Goal: Information Seeking & Learning: Find specific fact

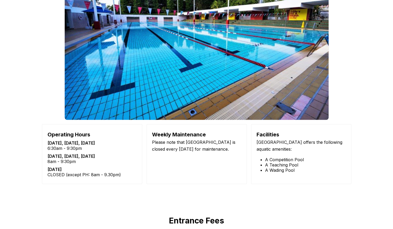
scroll to position [802, 0]
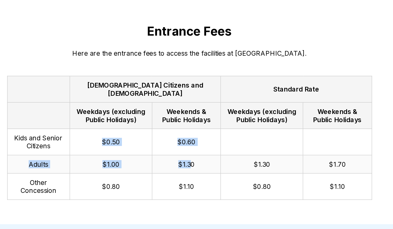
drag, startPoint x: 136, startPoint y: 78, endPoint x: 197, endPoint y: 92, distance: 62.5
click at [197, 92] on tbody "Kids and Senior Citizens $0.50 $0.60 Adults $1.00 $1.30 $1.30 $1.70 Other Conce…" at bounding box center [196, 107] width 237 height 46
click at [197, 101] on td "$1.30" at bounding box center [194, 107] width 45 height 12
drag, startPoint x: 156, startPoint y: 92, endPoint x: 212, endPoint y: 93, distance: 56.8
click at [212, 101] on tr "Adults $1.00 $1.30 $1.30 $1.70" at bounding box center [196, 107] width 237 height 12
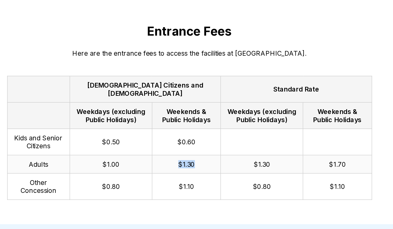
click at [212, 101] on td "$1.30" at bounding box center [194, 107] width 45 height 12
drag, startPoint x: 142, startPoint y: 86, endPoint x: 218, endPoint y: 90, distance: 77.0
click at [218, 101] on tr "Adults $1.00 $1.30 $1.30 $1.70" at bounding box center [196, 107] width 237 height 12
click at [218, 101] on td "$1.30" at bounding box center [244, 107] width 54 height 12
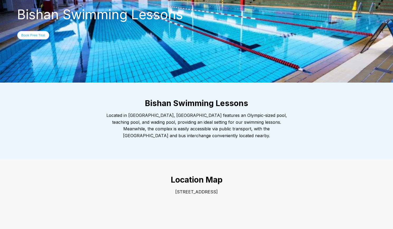
scroll to position [0, 0]
